Goal: Information Seeking & Learning: Learn about a topic

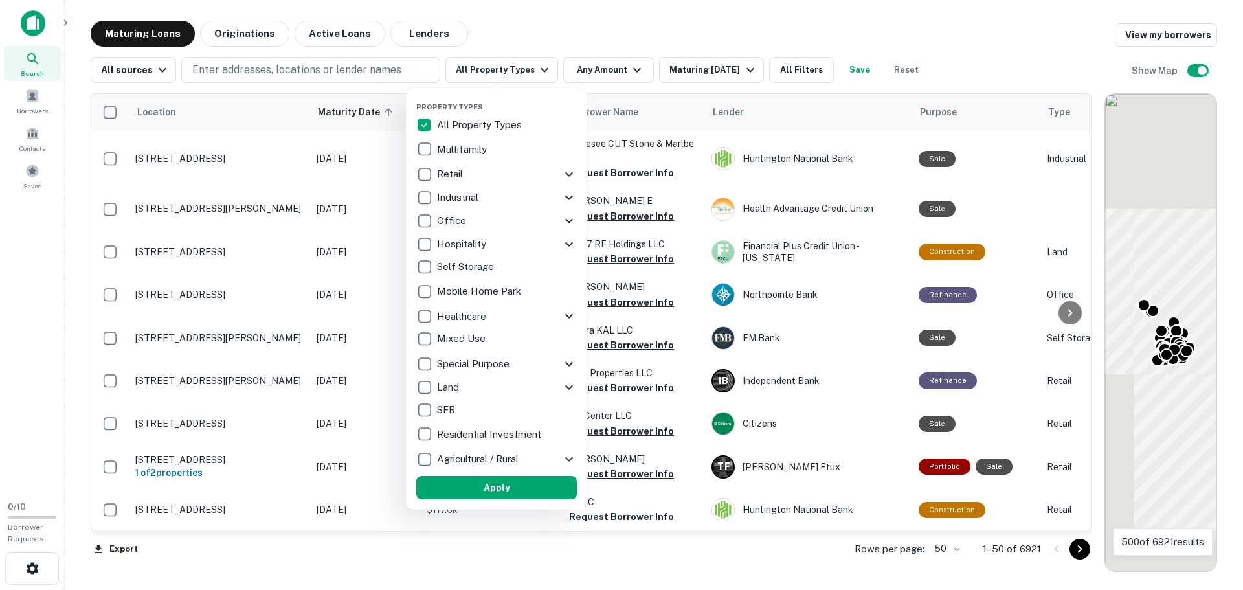
click at [455, 216] on p "Office" at bounding box center [453, 221] width 32 height 16
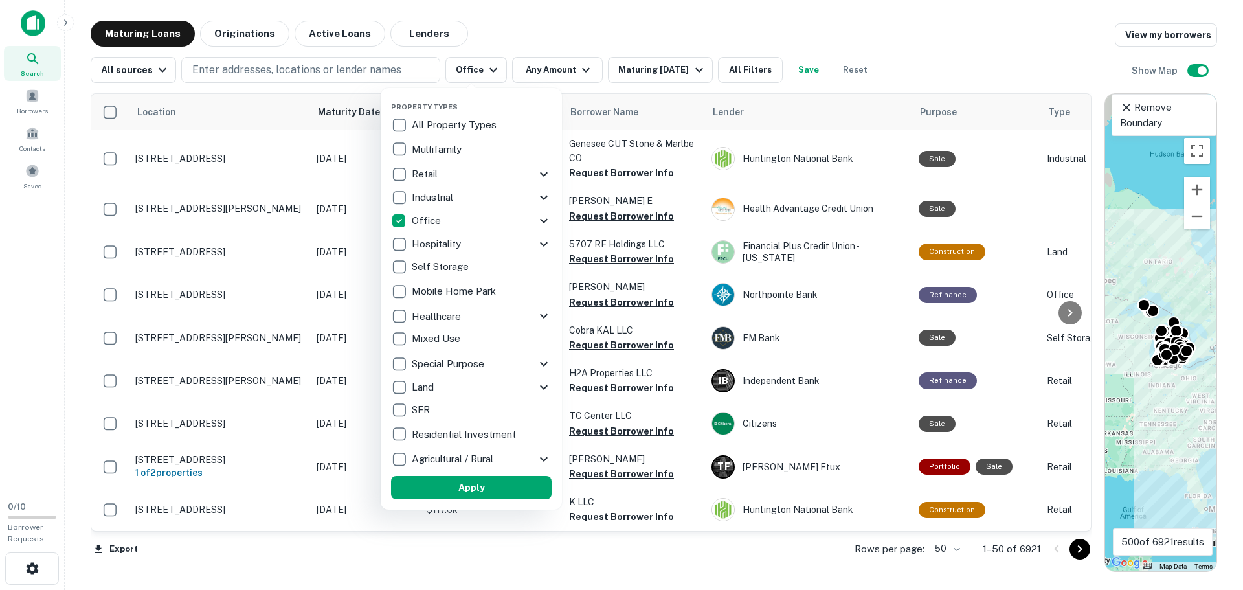
click at [134, 65] on div at bounding box center [621, 295] width 1243 height 590
click at [141, 71] on div at bounding box center [621, 295] width 1243 height 590
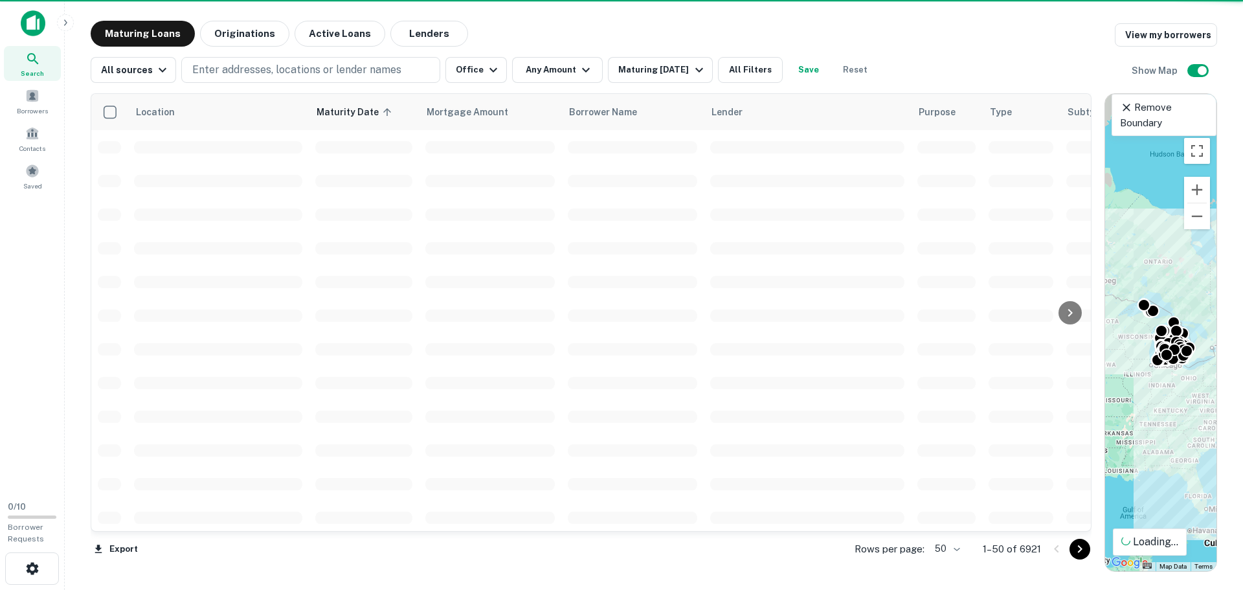
click at [156, 69] on div at bounding box center [621, 295] width 1243 height 590
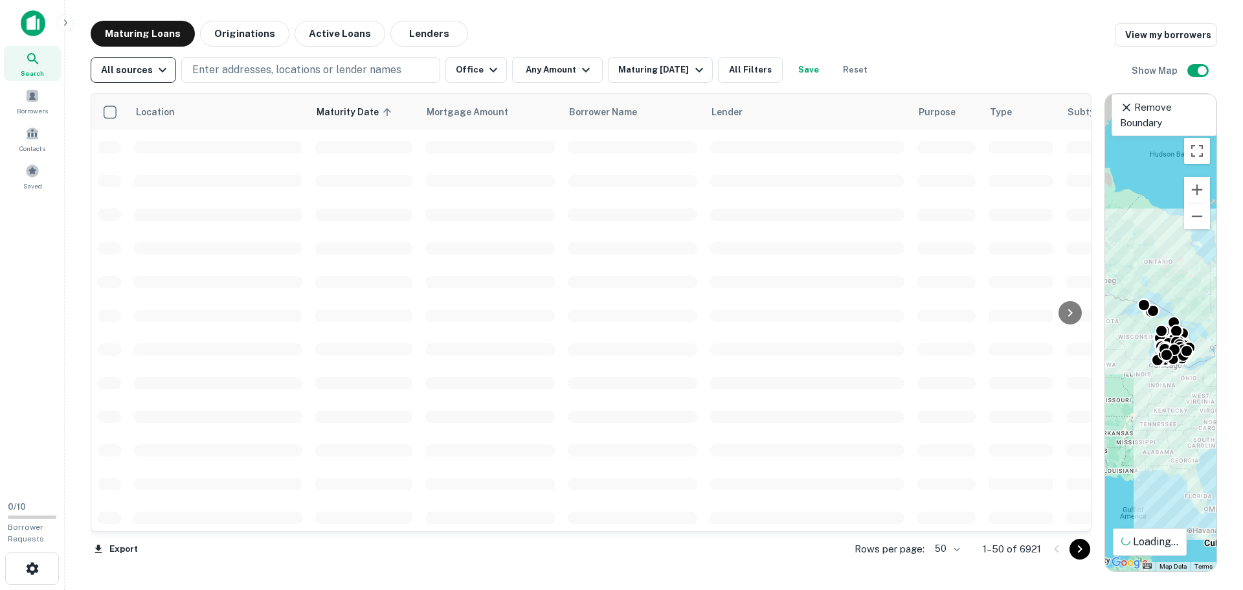
click at [156, 71] on icon "button" at bounding box center [163, 70] width 16 height 16
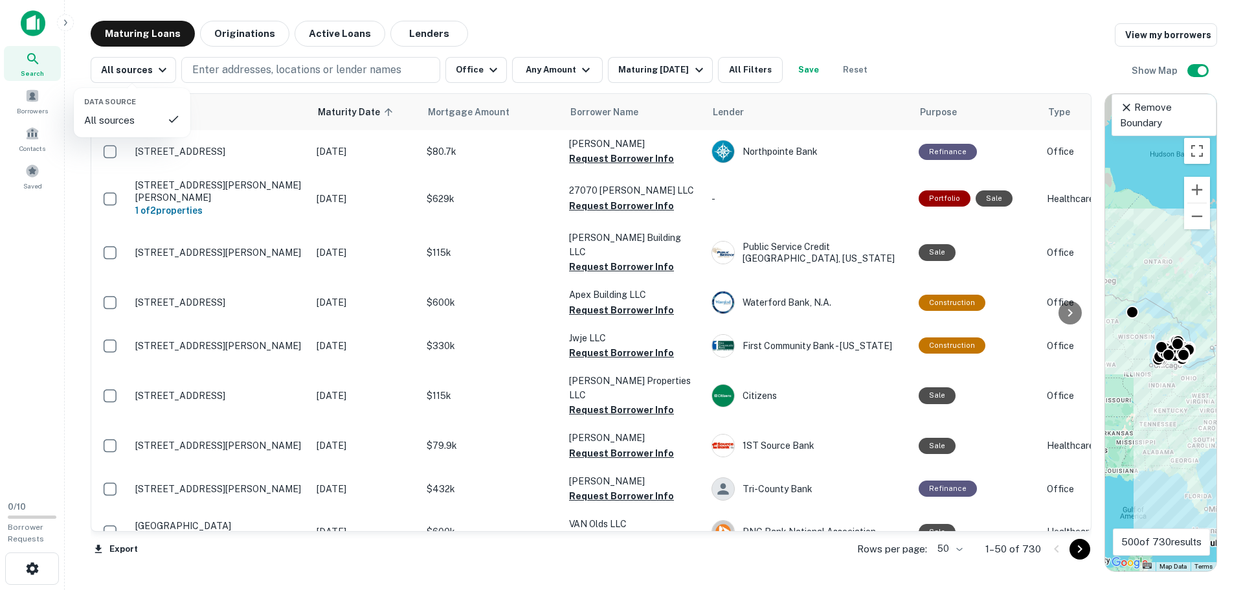
click at [541, 71] on div at bounding box center [621, 295] width 1243 height 590
click at [559, 70] on button "Any Amount" at bounding box center [557, 70] width 91 height 26
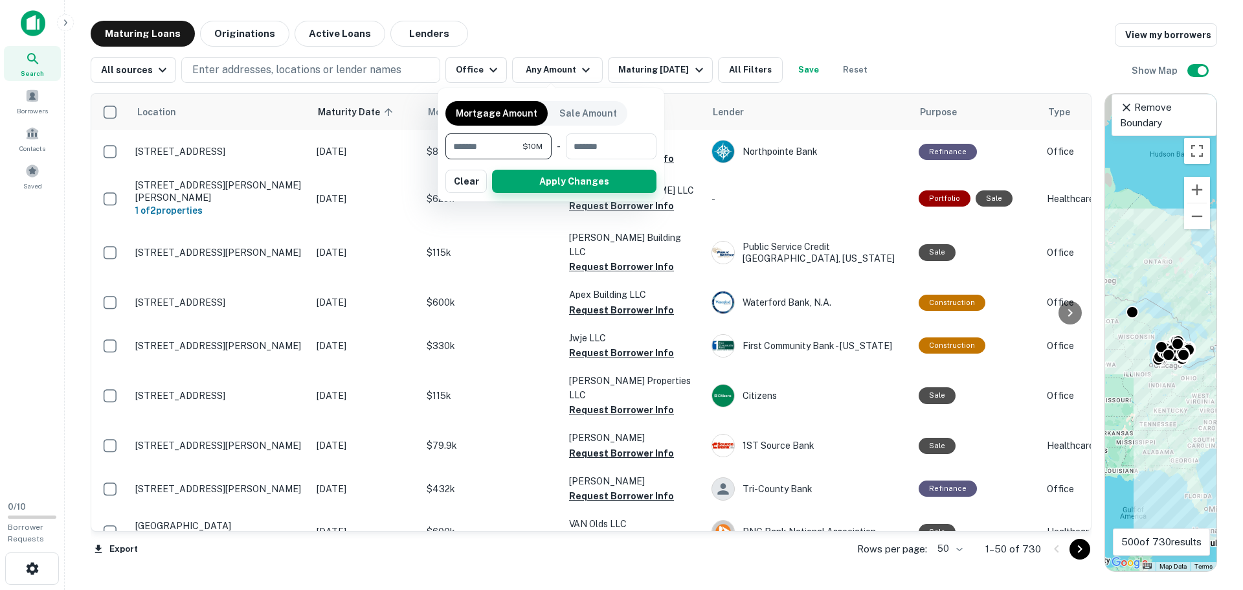
type input "********"
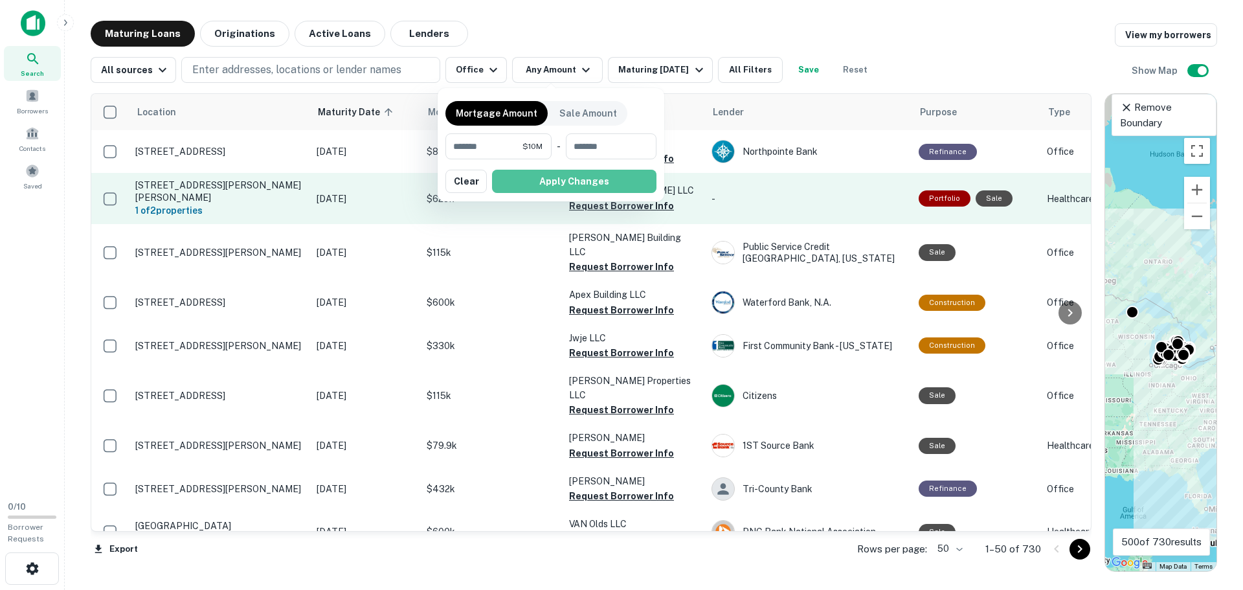
click at [568, 176] on button "Apply Changes" at bounding box center [574, 181] width 165 height 23
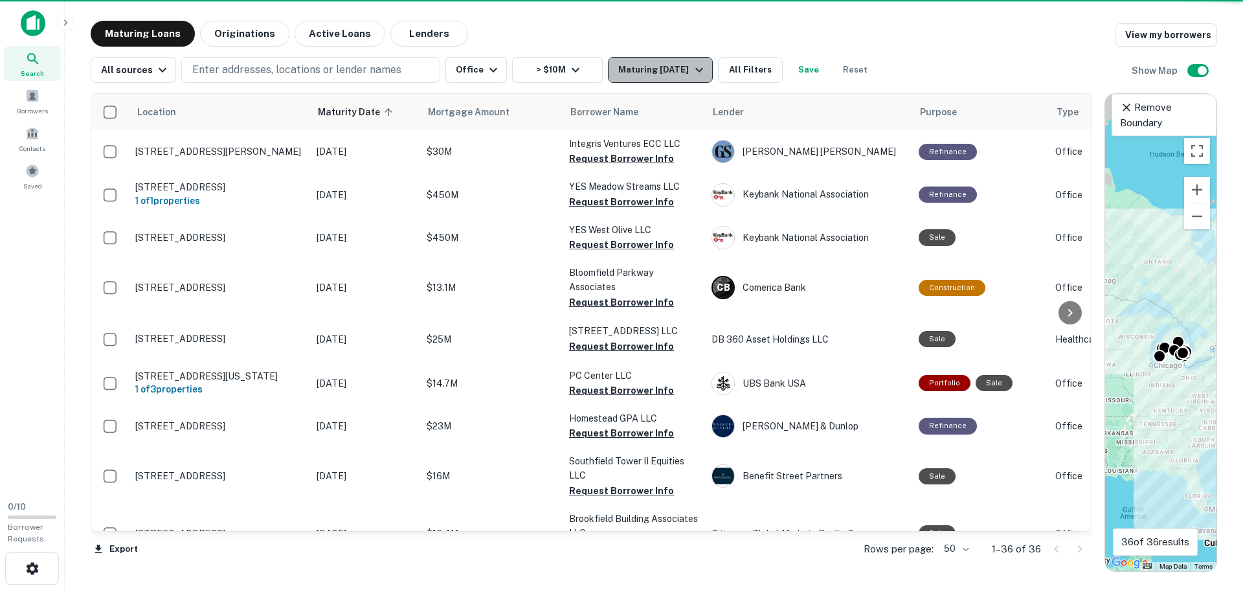
click at [641, 63] on div "Maturing [DATE]" at bounding box center [663, 70] width 88 height 16
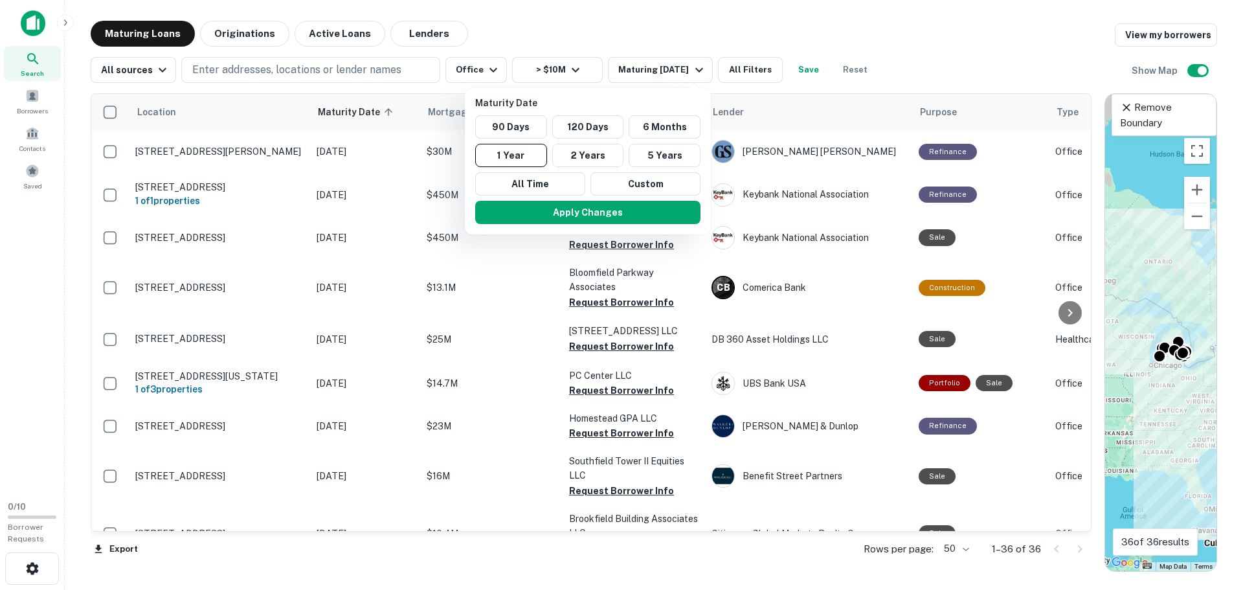
click at [220, 43] on div at bounding box center [621, 295] width 1243 height 590
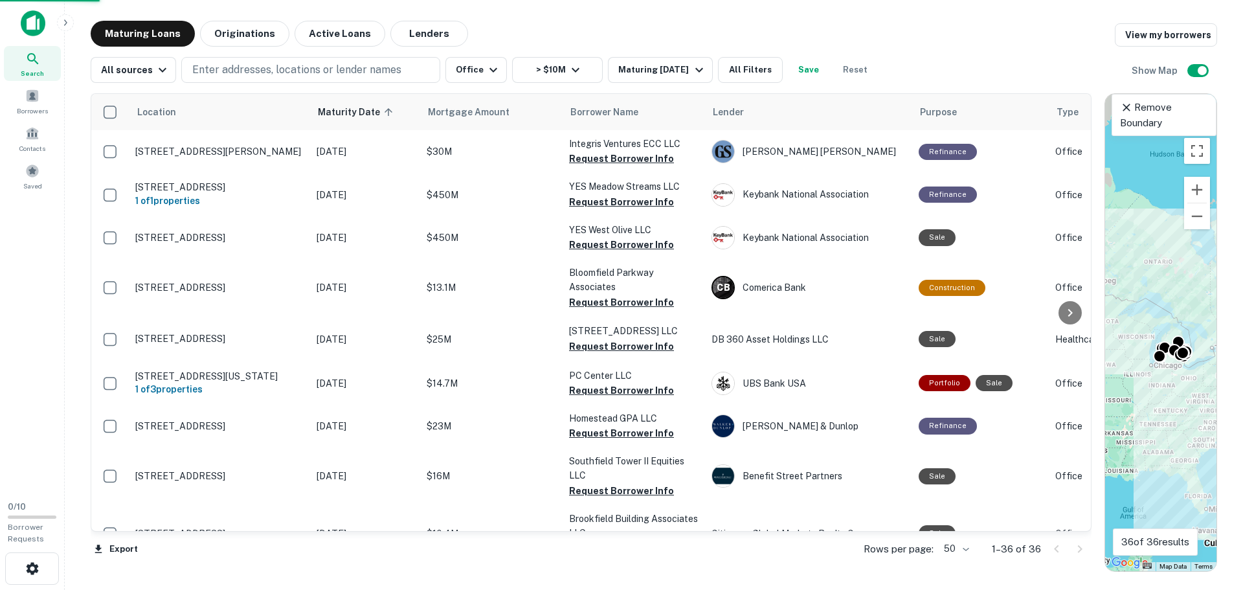
click at [223, 39] on div at bounding box center [621, 295] width 1243 height 590
click at [229, 34] on div "Maturity Date 90 Days 120 Days 6 Months 1 Year 2 Years 5 Years All Time Custom …" at bounding box center [621, 295] width 1243 height 590
click at [262, 34] on div "Maturity Date 90 Days 120 Days 6 Months 1 Year 2 Years 5 Years All Time Custom …" at bounding box center [621, 295] width 1243 height 590
click at [238, 38] on div "Maturity Date 90 Days 120 Days 6 Months 1 Year 2 Years 5 Years All Time Custom …" at bounding box center [621, 295] width 1243 height 590
click at [665, 68] on div "Maturity Date 90 Days 120 Days 6 Months 1 Year 2 Years 5 Years All Time Custom …" at bounding box center [621, 295] width 1243 height 590
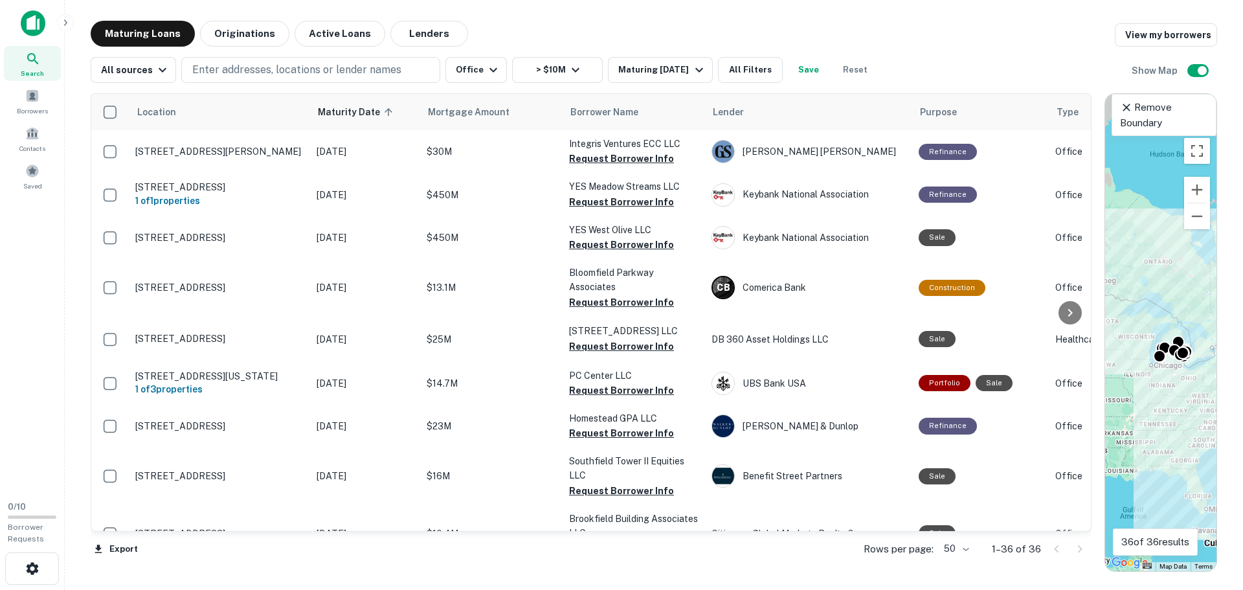
click at [682, 70] on div "Maturity Date 90 Days 120 Days 6 Months 1 Year 2 Years 5 Years All Time Custom …" at bounding box center [621, 295] width 1243 height 590
